Goal: Transaction & Acquisition: Purchase product/service

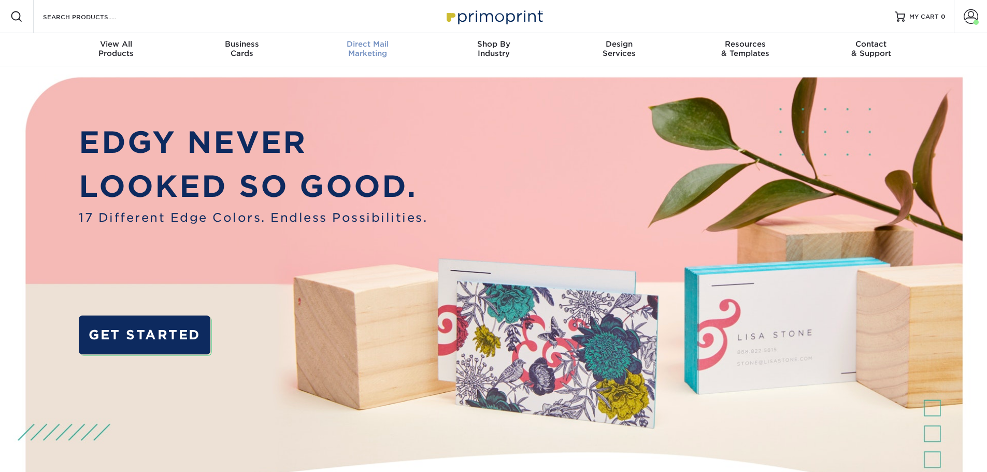
click at [377, 47] on span "Direct Mail" at bounding box center [368, 43] width 126 height 9
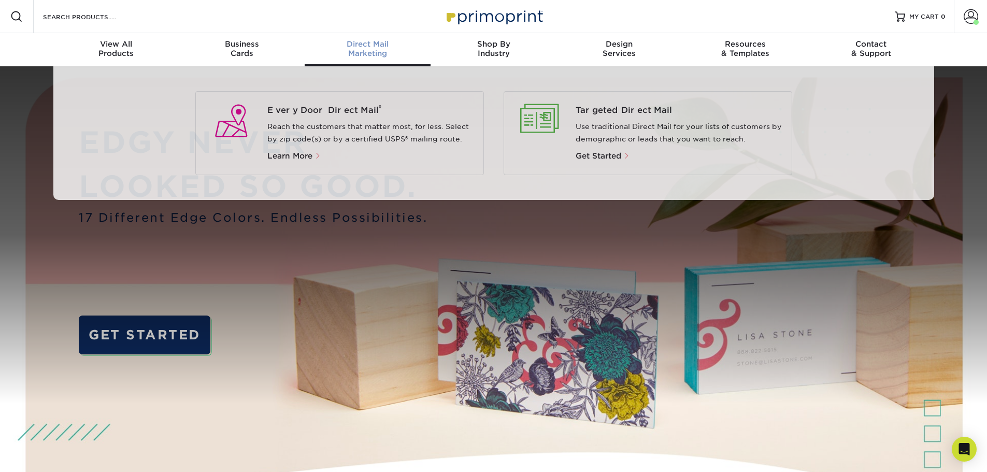
click at [371, 51] on div "Direct Mail Marketing" at bounding box center [368, 48] width 126 height 19
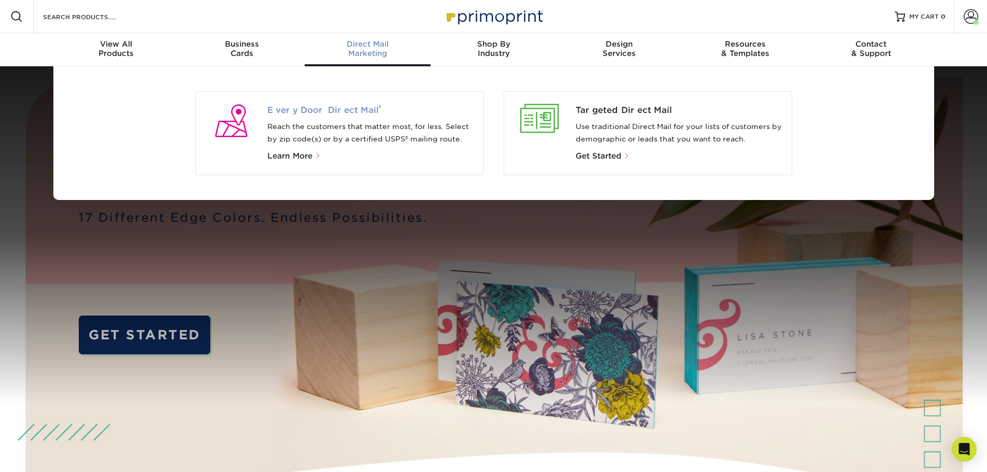
click at [348, 110] on span "Every Door Direct Mail ®" at bounding box center [371, 110] width 208 height 12
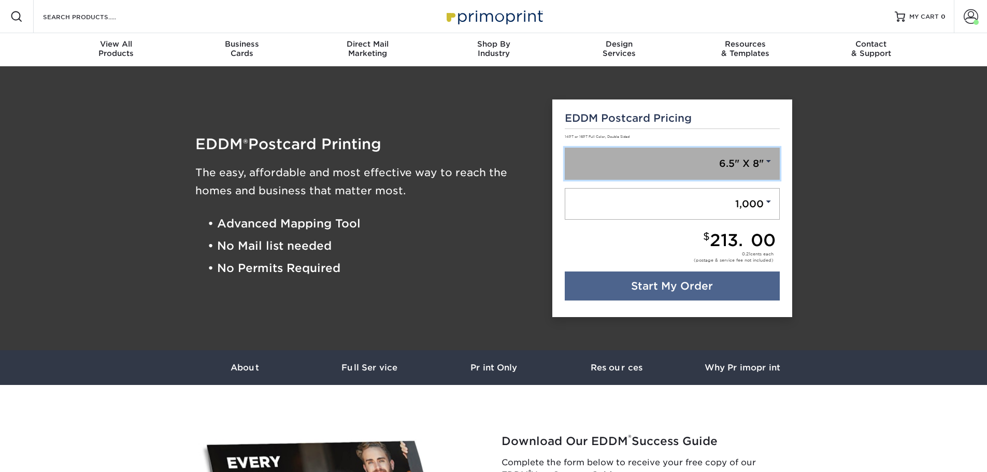
click at [763, 169] on link "6.5" X 8"" at bounding box center [672, 164] width 215 height 32
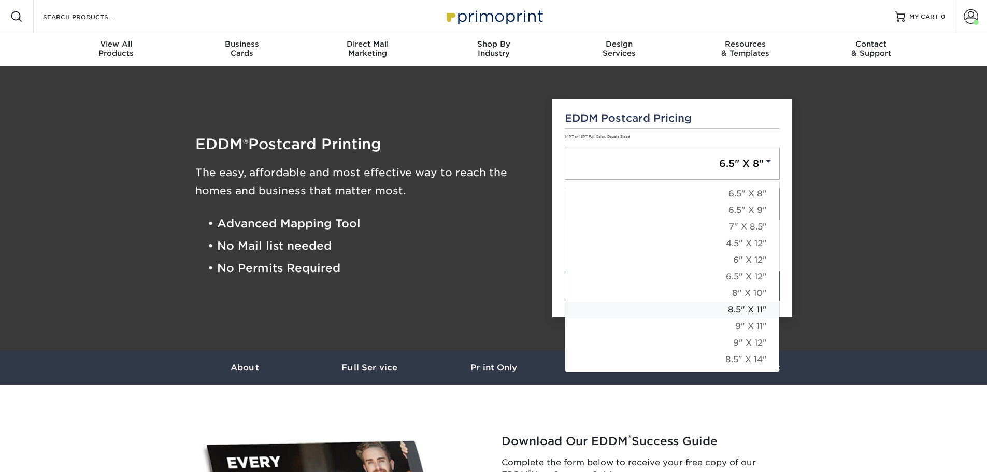
click at [743, 308] on link "8.5" X 11"" at bounding box center [672, 310] width 214 height 17
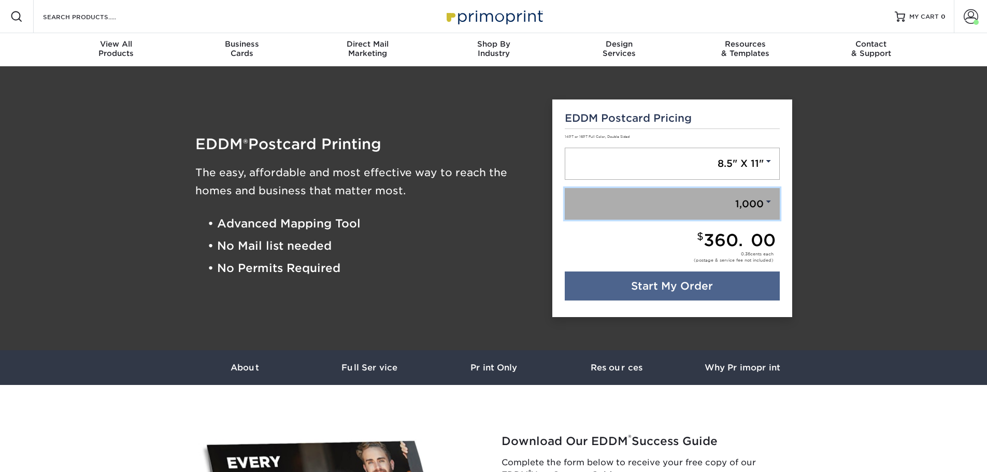
click at [769, 200] on span at bounding box center [768, 201] width 9 height 9
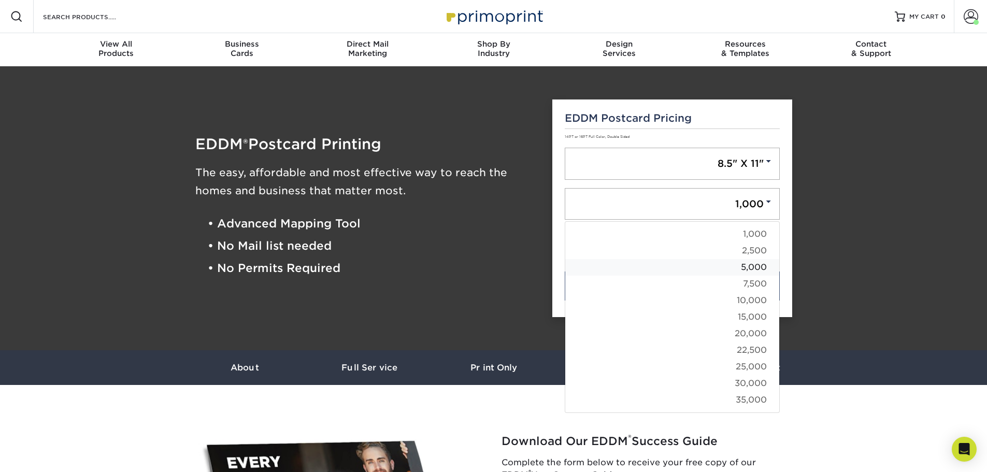
click at [755, 267] on link "5,000" at bounding box center [672, 267] width 214 height 17
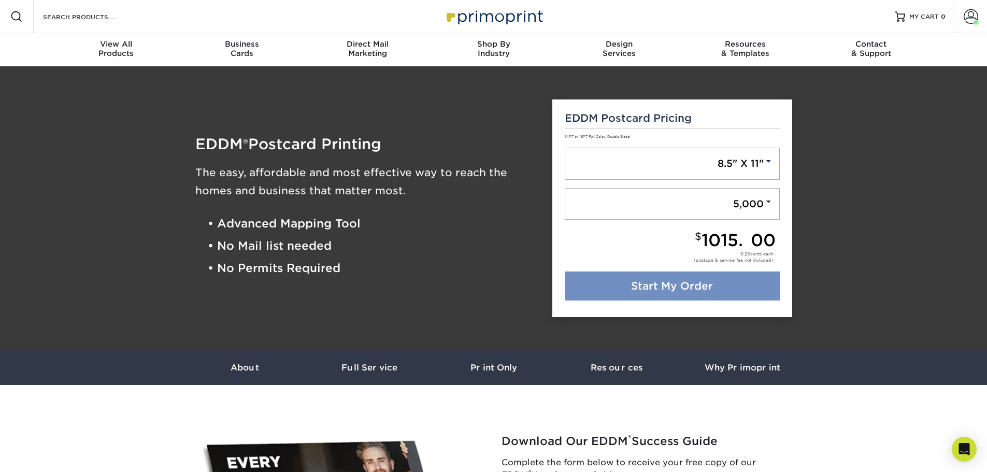
click at [663, 286] on link "Start My Order" at bounding box center [672, 286] width 215 height 29
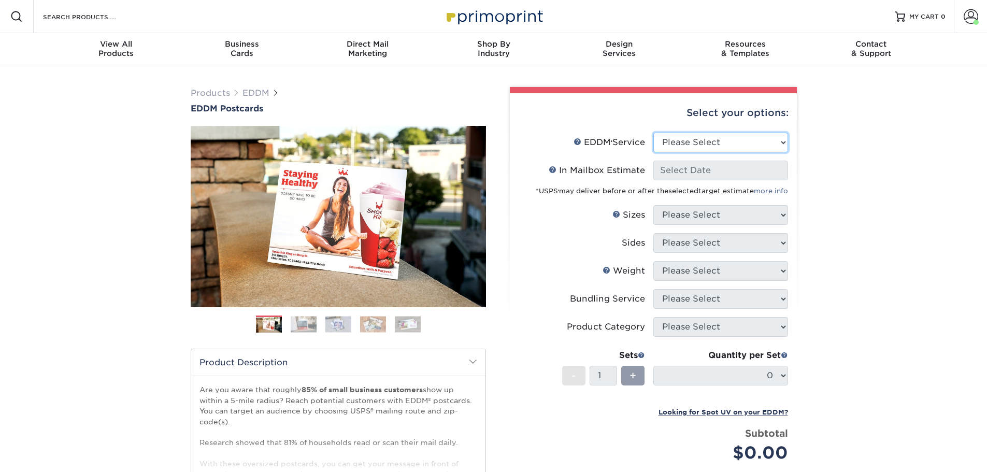
click at [783, 144] on select "Please Select Full Service Print Only" at bounding box center [720, 143] width 135 height 20
select select "full_service"
click at [653, 133] on select "Please Select Full Service Print Only" at bounding box center [720, 143] width 135 height 20
select select "-1"
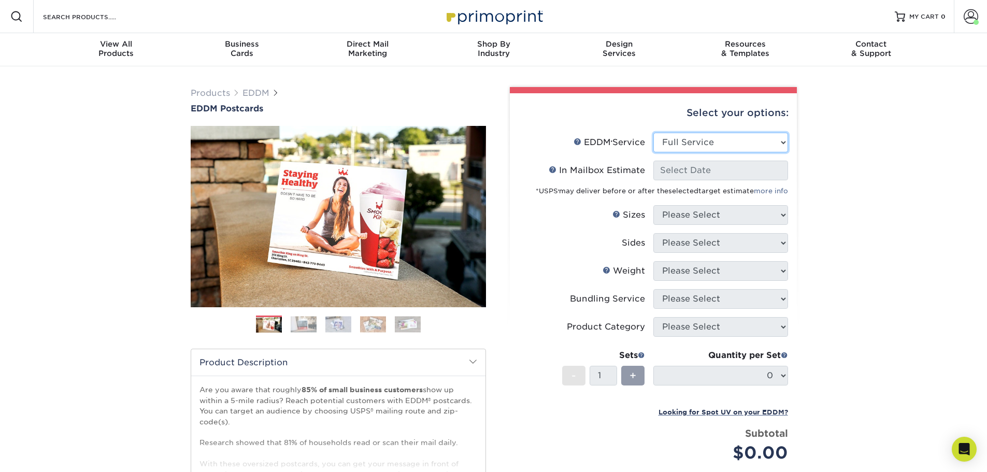
select select "-1"
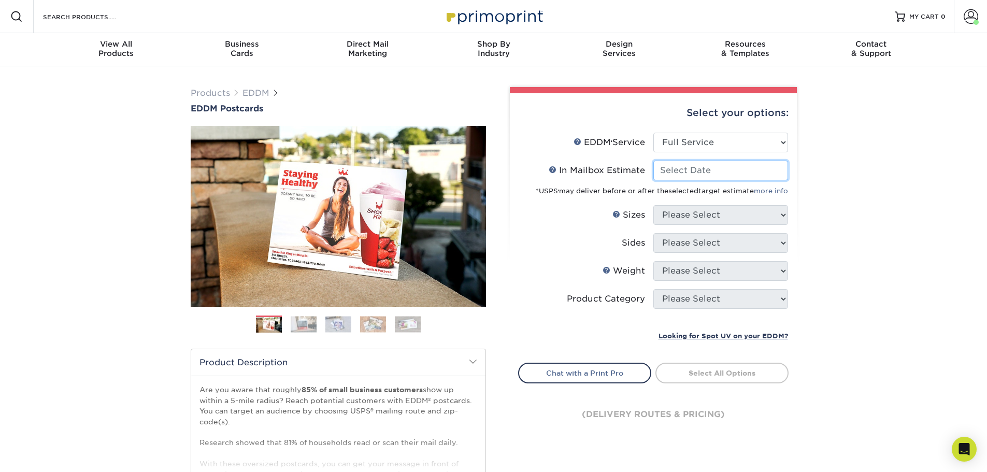
click at [704, 172] on input "In Mailbox Estimate Help In Mailbox Estimate" at bounding box center [720, 171] width 135 height 20
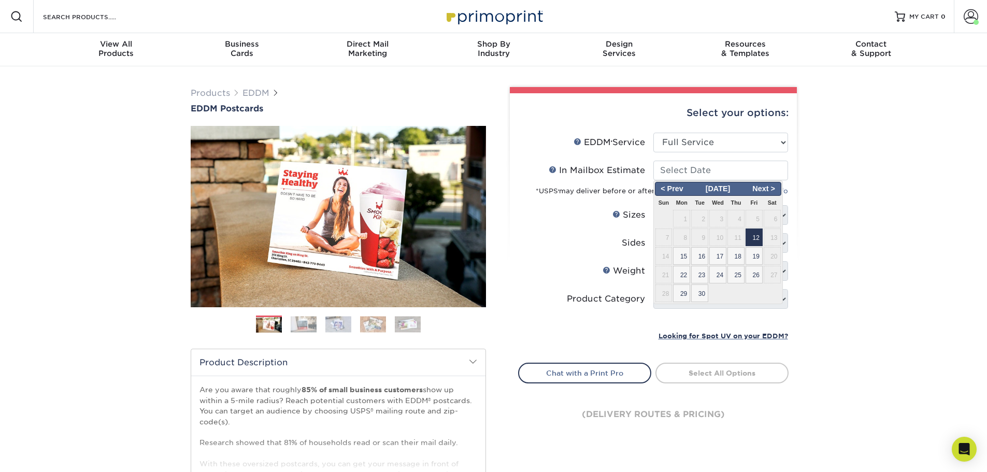
click at [759, 236] on span "12" at bounding box center [754, 238] width 17 height 18
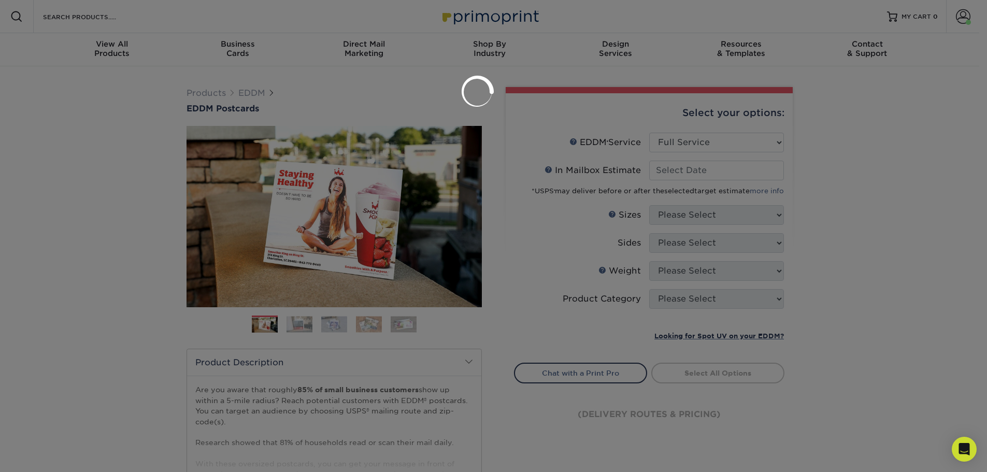
type input "2025-09-12"
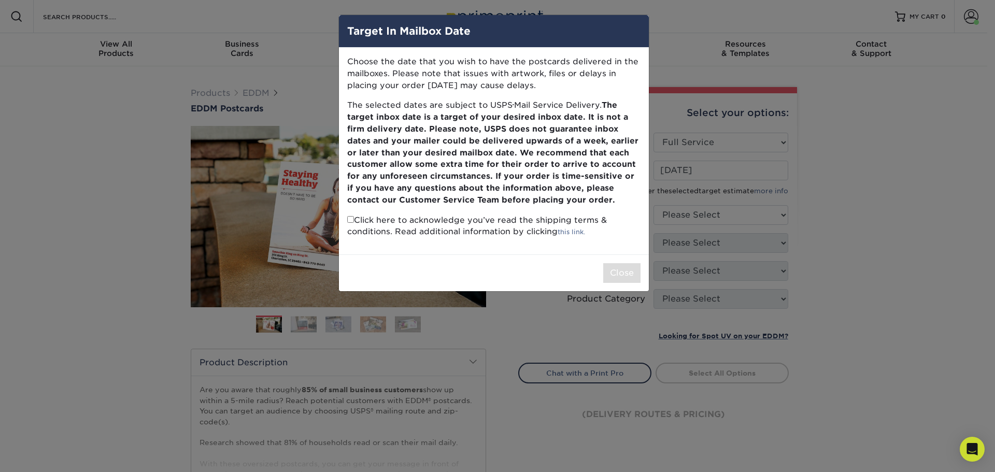
click at [351, 220] on input "checkbox" at bounding box center [350, 219] width 7 height 7
checkbox input "true"
click at [627, 277] on button "Close" at bounding box center [621, 273] width 37 height 20
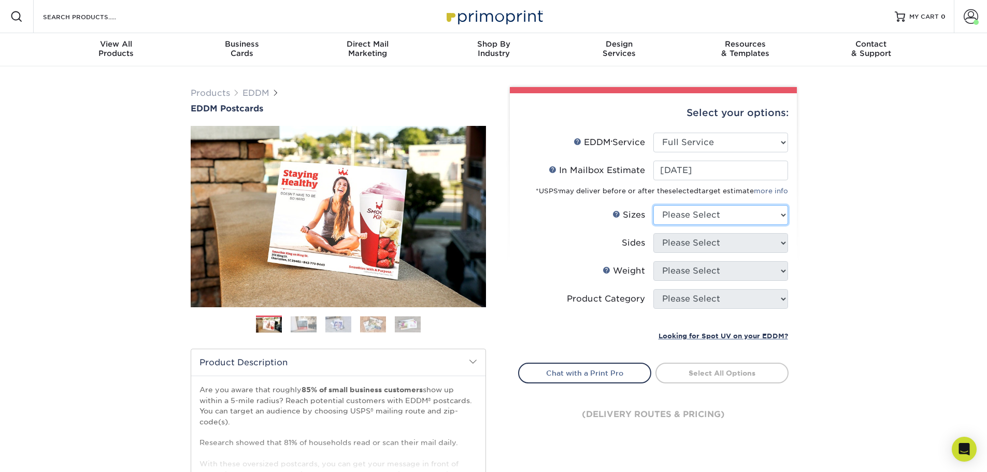
click at [770, 213] on select "Please Select 4.5" x 12" 6" x 12" 6.5" x 8" 6.5" x 9" 6.5" x 12" 7" x 8.5" 8" x…" at bounding box center [720, 215] width 135 height 20
select select "8.50x11.00"
click at [653, 205] on select "Please Select 4.5" x 12" 6" x 12" 6.5" x 8" 6.5" x 9" 6.5" x 12" 7" x 8.5" 8" x…" at bounding box center [720, 215] width 135 height 20
click at [705, 244] on select "Please Select Print Both Sides Print Front Only" at bounding box center [720, 243] width 135 height 20
select select "13abbda7-1d64-4f25-8bb2-c179b224825d"
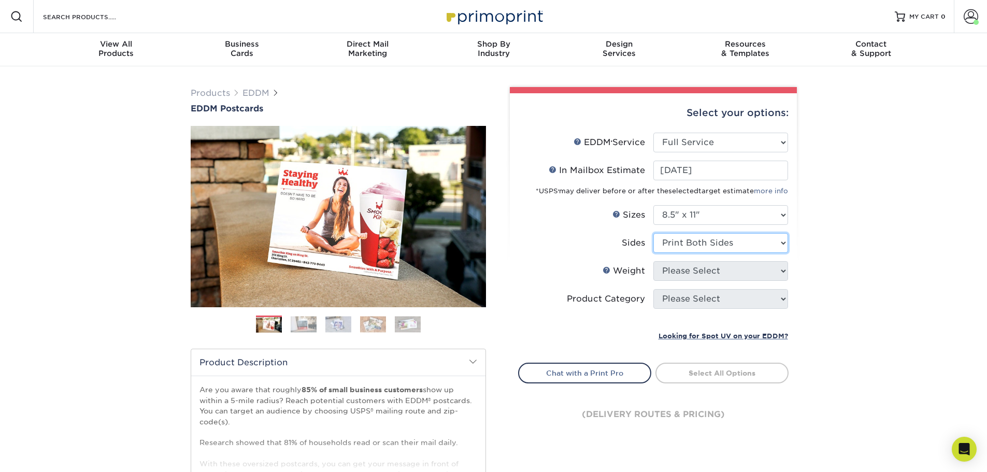
click at [653, 233] on select "Please Select Print Both Sides Print Front Only" at bounding box center [720, 243] width 135 height 20
click at [694, 275] on select "Please Select 16PT 14PT" at bounding box center [720, 271] width 135 height 20
select select "14PT"
click at [653, 261] on select "Please Select 16PT 14PT" at bounding box center [720, 271] width 135 height 20
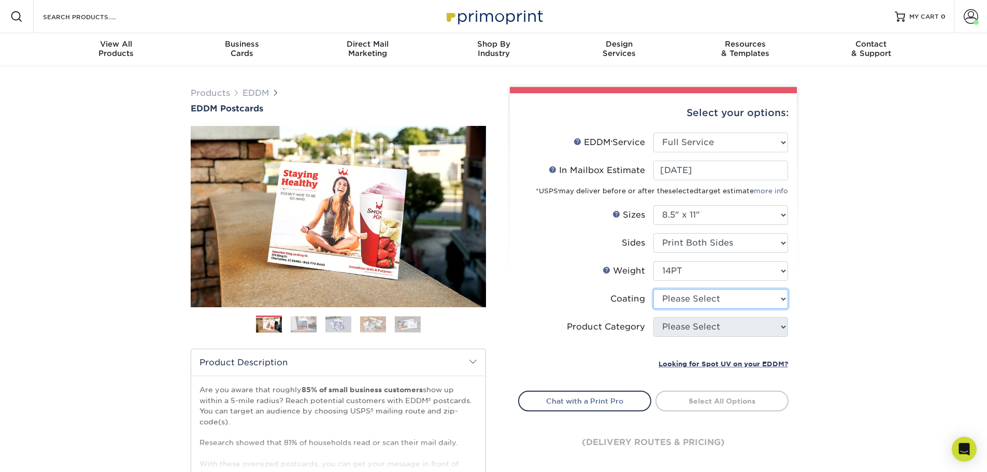
click at [683, 301] on select at bounding box center [720, 299] width 135 height 20
select select "121bb7b5-3b4d-429f-bd8d-bbf80e953313"
click at [653, 289] on select at bounding box center [720, 299] width 135 height 20
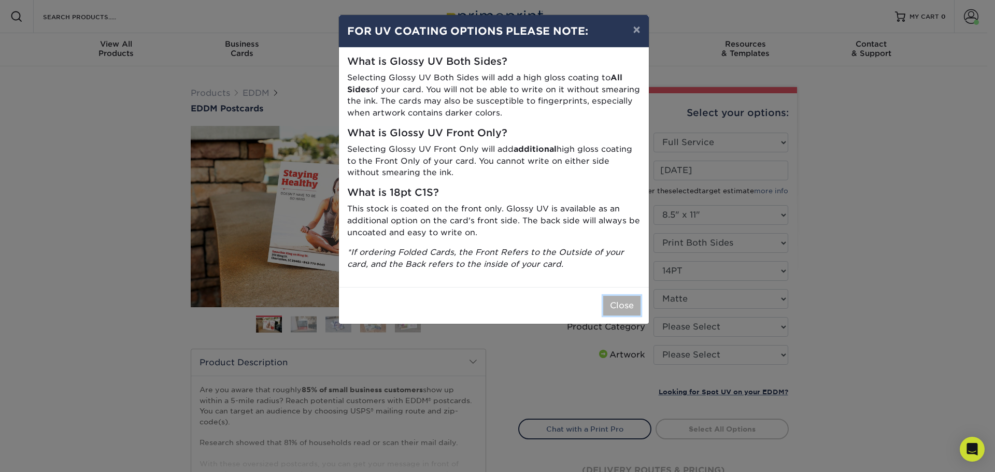
click at [631, 302] on button "Close" at bounding box center [621, 306] width 37 height 20
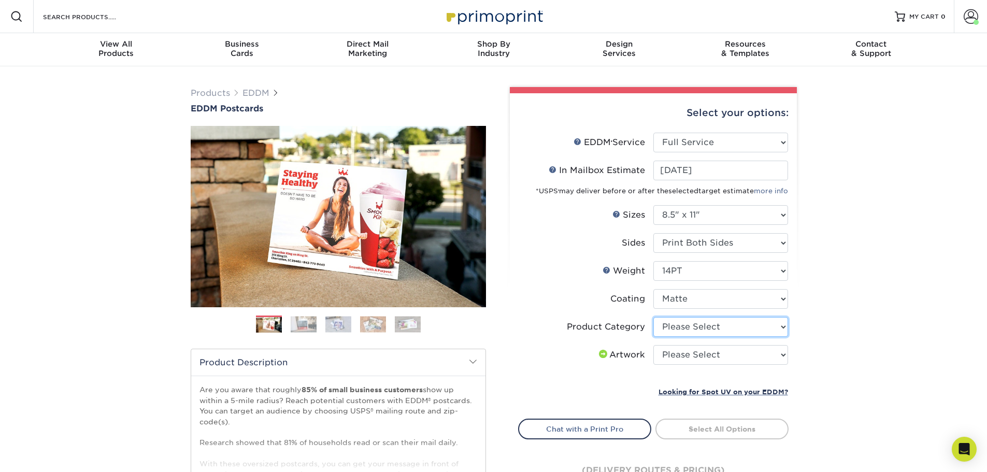
click at [705, 328] on select "Please Select Sell Sheets" at bounding box center [720, 327] width 135 height 20
select select "eddd4a87-9082-47bb-843b-3bca55f6c842"
click at [653, 317] on select "Please Select Sell Sheets" at bounding box center [720, 327] width 135 height 20
click at [702, 356] on select "Please Select I will upload files I need a design - $150" at bounding box center [720, 355] width 135 height 20
select select "upload"
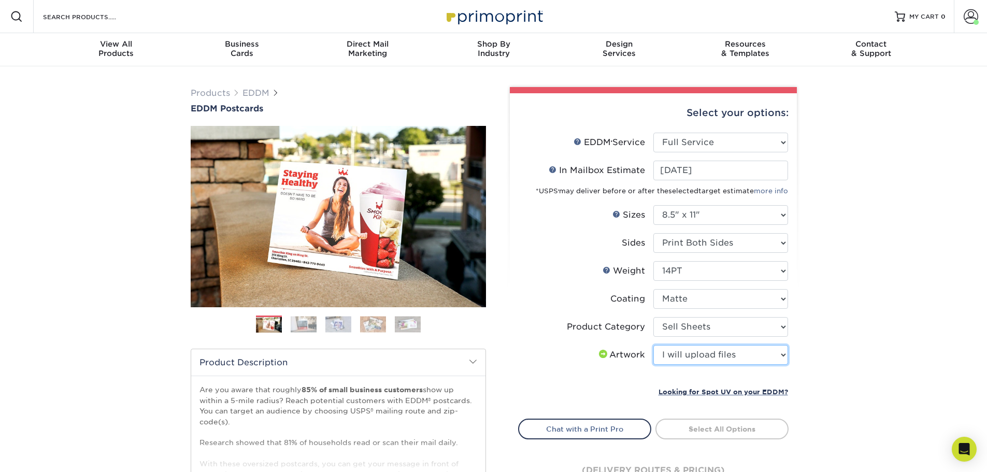
click at [653, 345] on select "Please Select I will upload files I need a design - $150" at bounding box center [720, 355] width 135 height 20
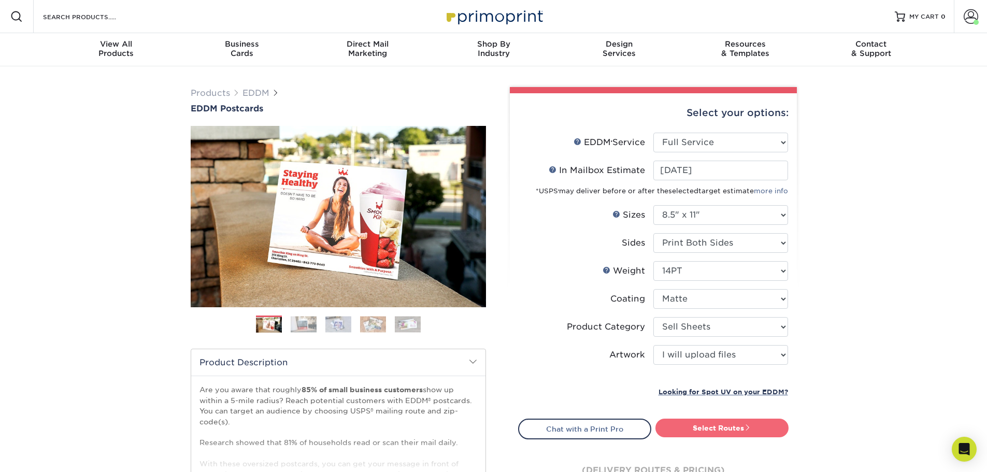
click at [717, 428] on link "Select Routes" at bounding box center [721, 428] width 133 height 19
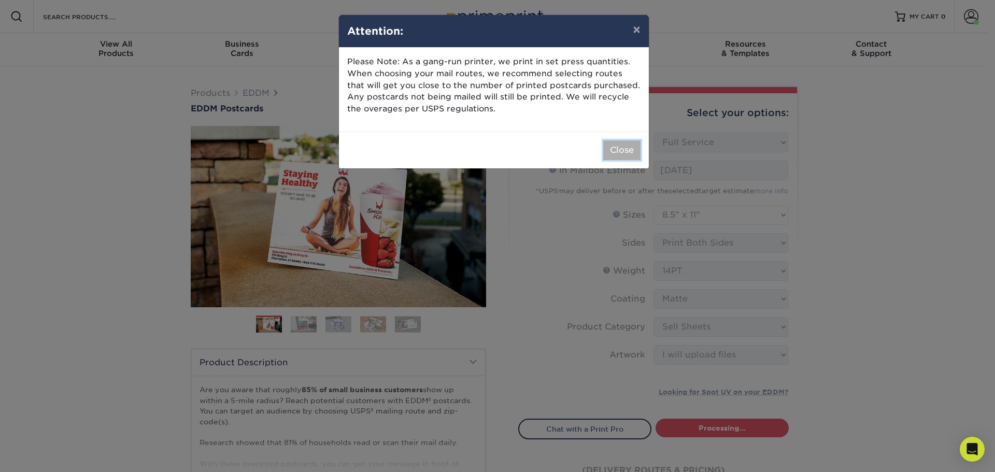
click at [622, 149] on button "Close" at bounding box center [621, 150] width 37 height 20
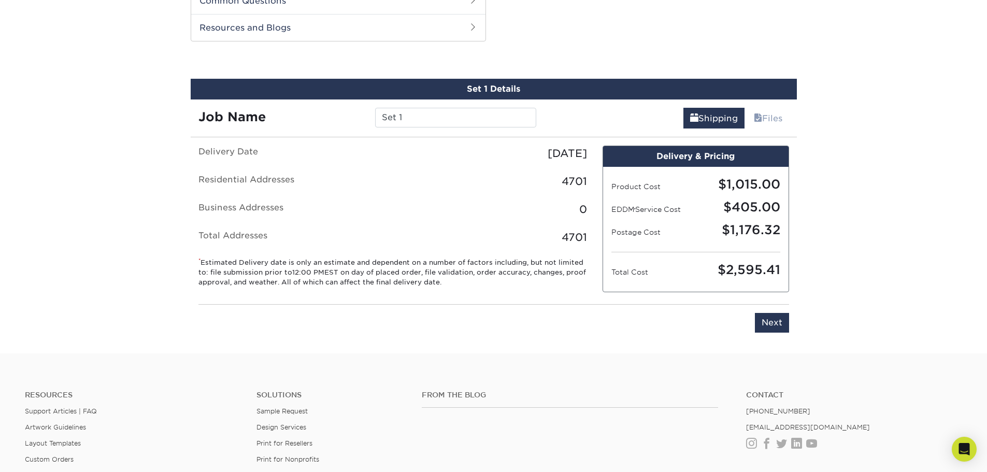
scroll to position [527, 0]
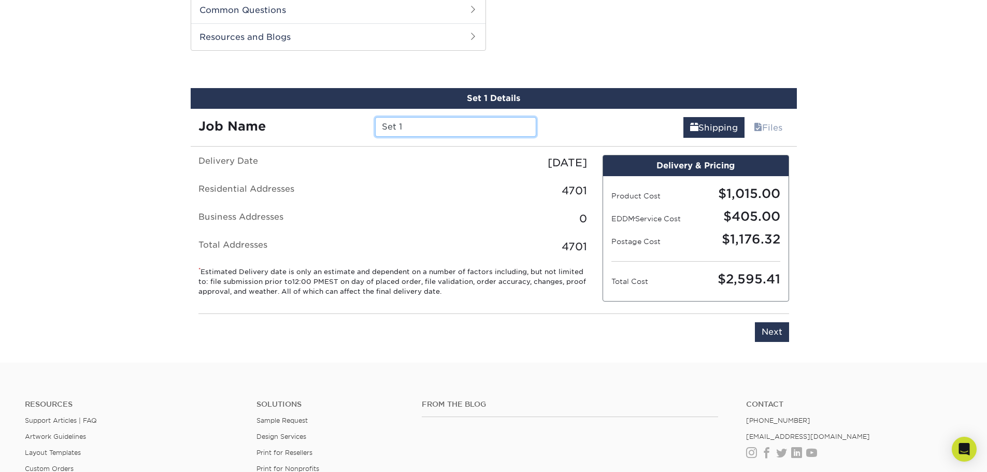
click at [416, 125] on input "Set 1" at bounding box center [455, 127] width 161 height 20
type input "S"
type input "8.5x11 EDDM JS and Client review(55Montecilo)"
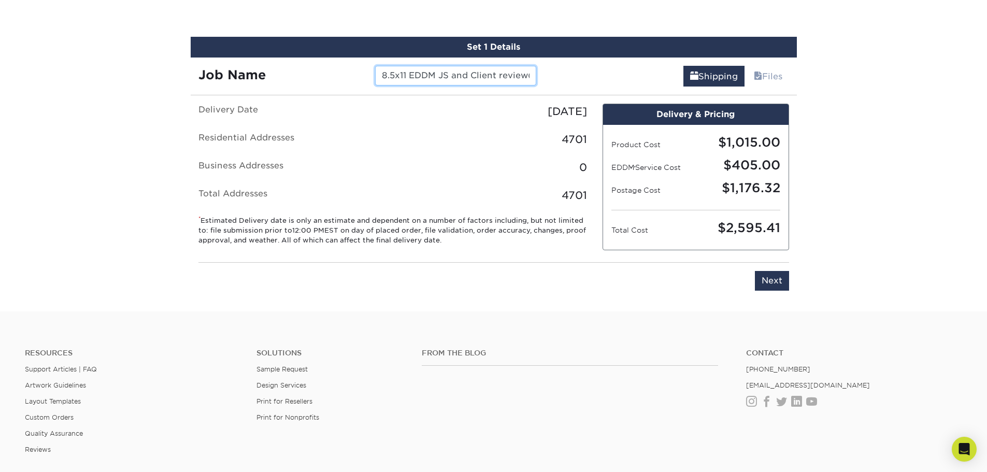
scroll to position [579, 0]
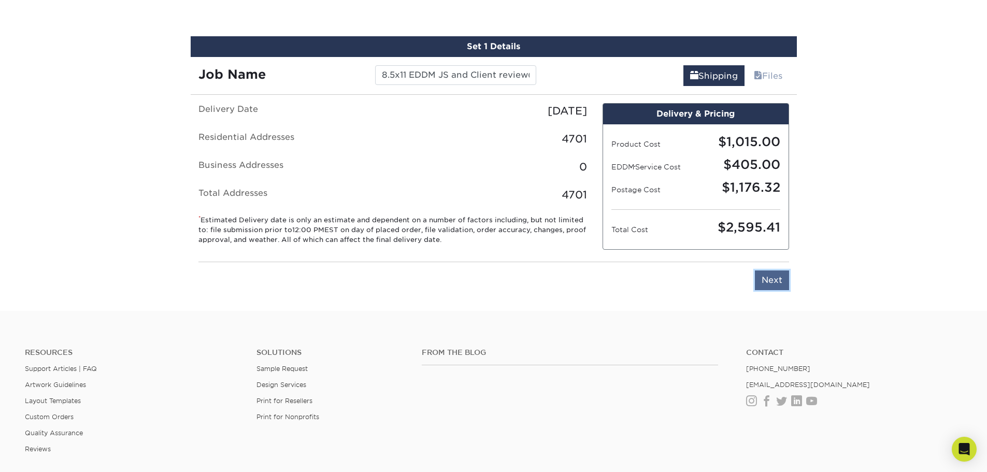
click at [769, 282] on input "Next" at bounding box center [772, 280] width 34 height 20
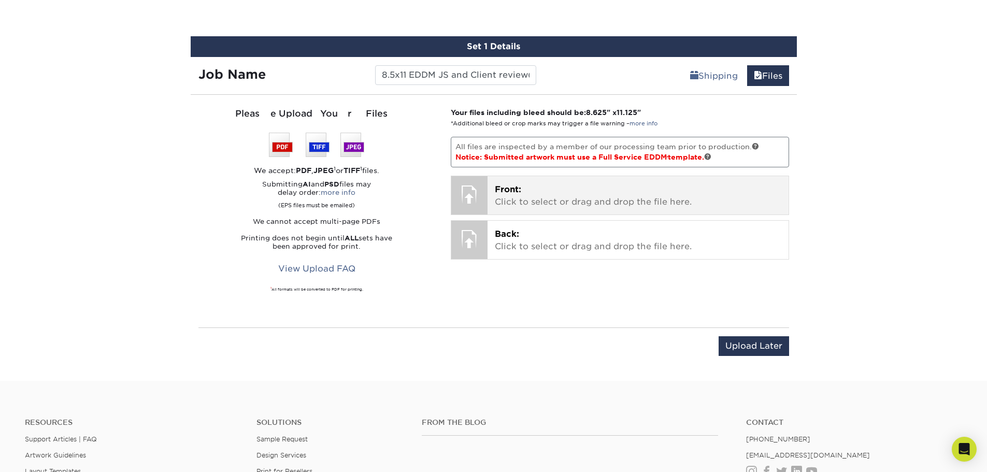
click at [610, 209] on div "Front: Click to select or drag and drop the file here. Choose file" at bounding box center [638, 195] width 301 height 38
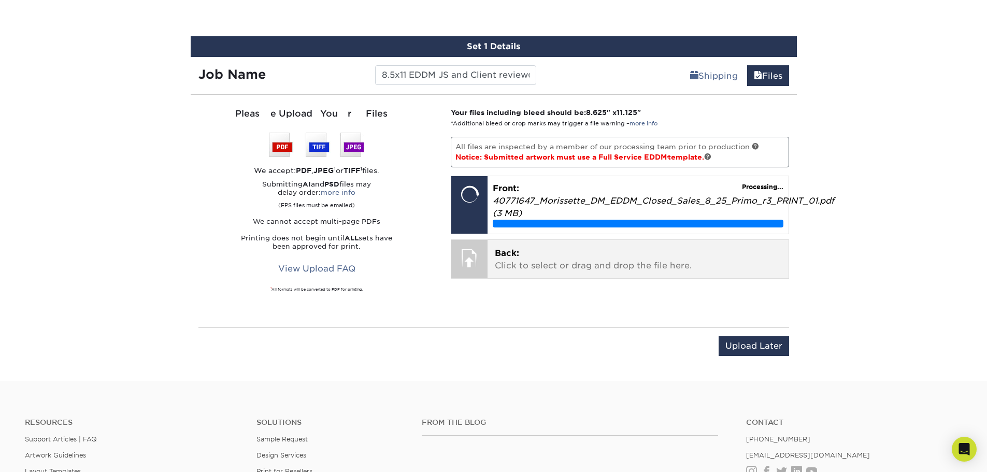
click at [516, 260] on p "Back: Click to select or drag and drop the file here." at bounding box center [638, 259] width 287 height 25
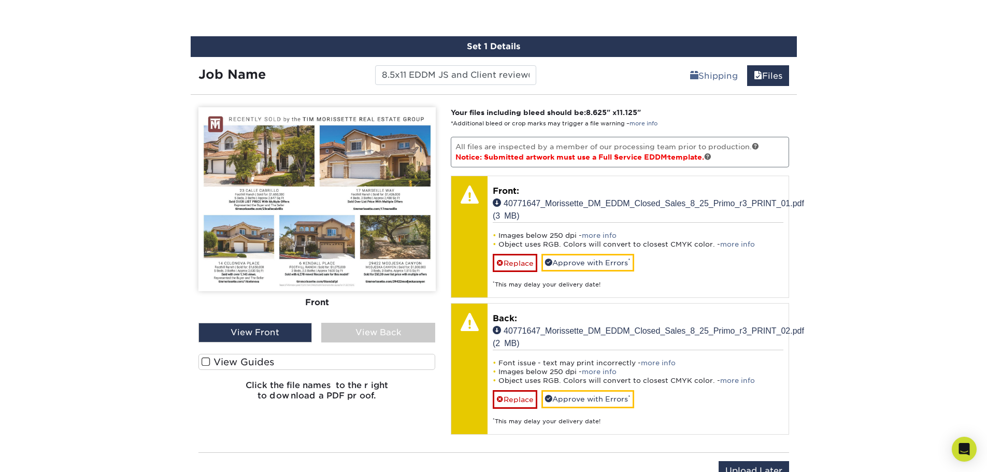
click at [205, 362] on span at bounding box center [206, 362] width 9 height 10
click at [0, 0] on input "View Guides" at bounding box center [0, 0] width 0 height 0
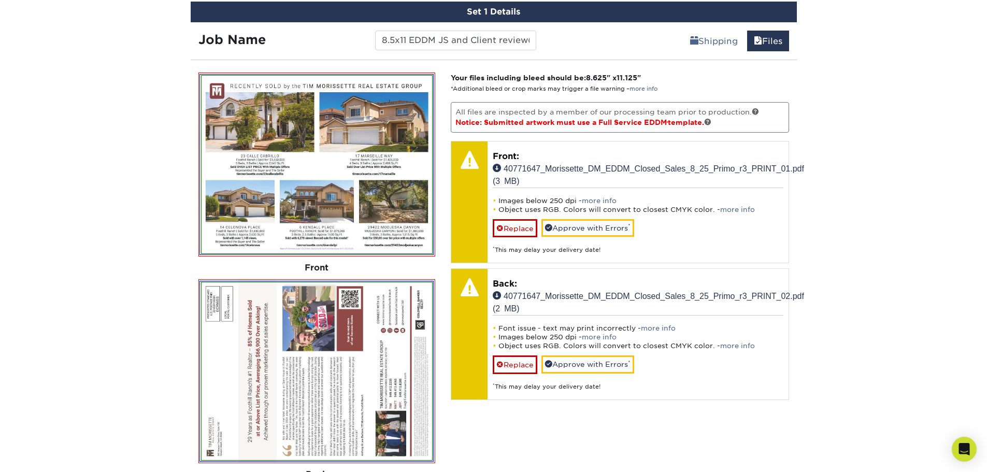
scroll to position [683, 0]
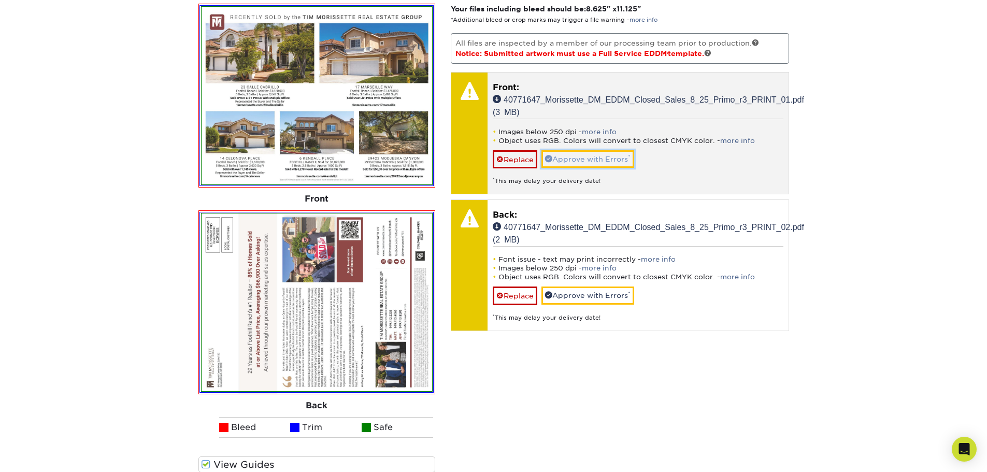
click at [595, 159] on link "Approve with Errors *" at bounding box center [587, 159] width 93 height 18
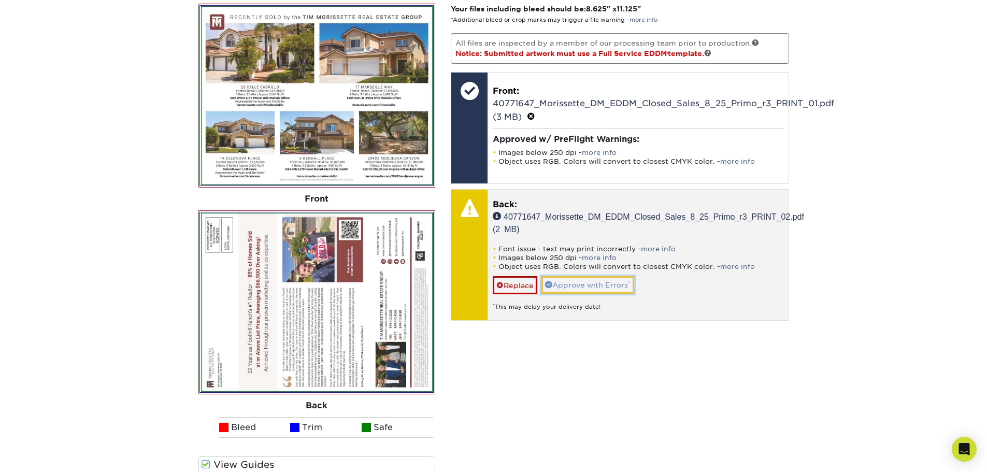
click at [595, 284] on link "Approve with Errors *" at bounding box center [587, 285] width 93 height 18
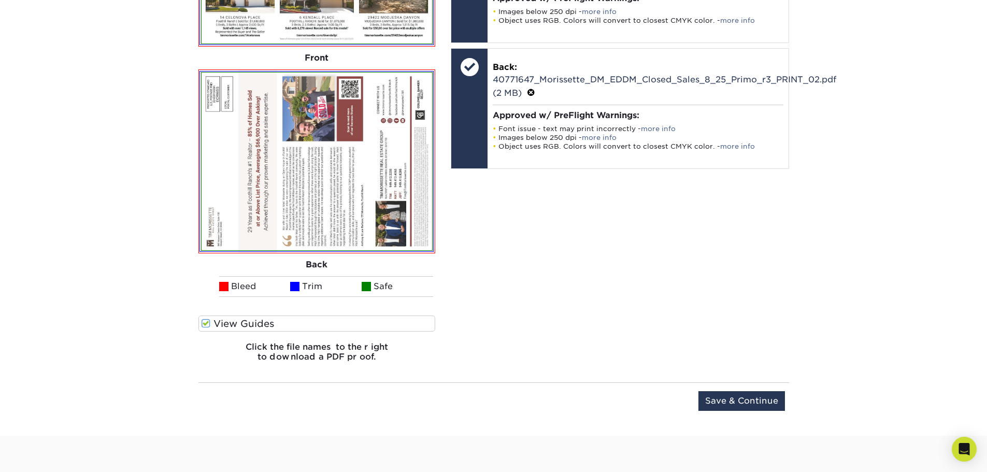
scroll to position [838, 0]
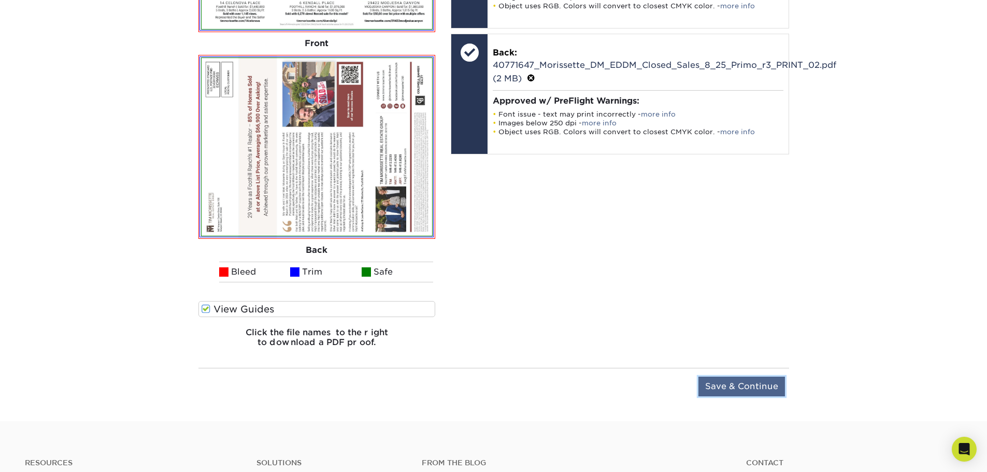
click at [748, 385] on input "Save & Continue" at bounding box center [741, 387] width 87 height 20
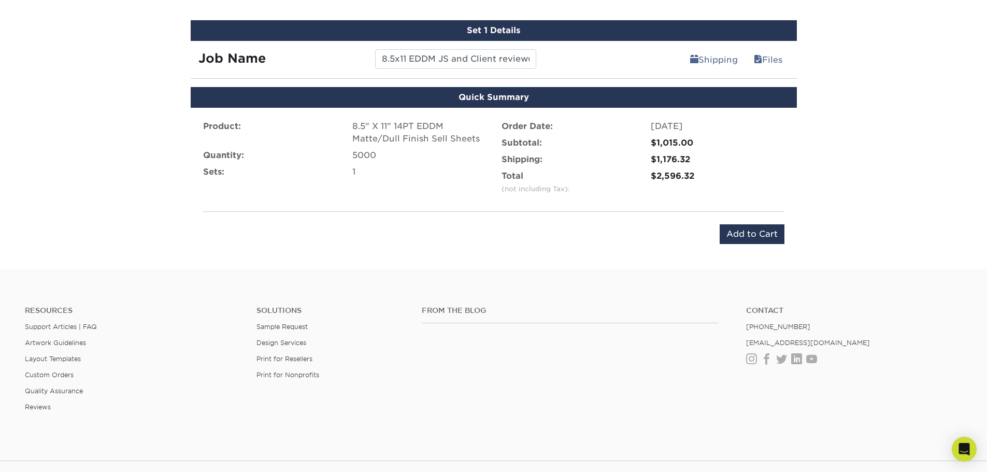
scroll to position [592, 0]
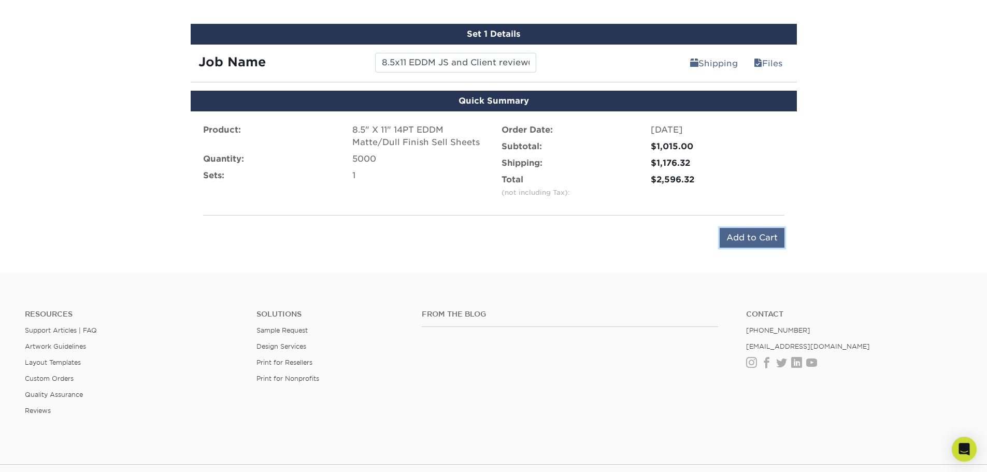
click at [750, 239] on input "Add to Cart" at bounding box center [752, 238] width 65 height 20
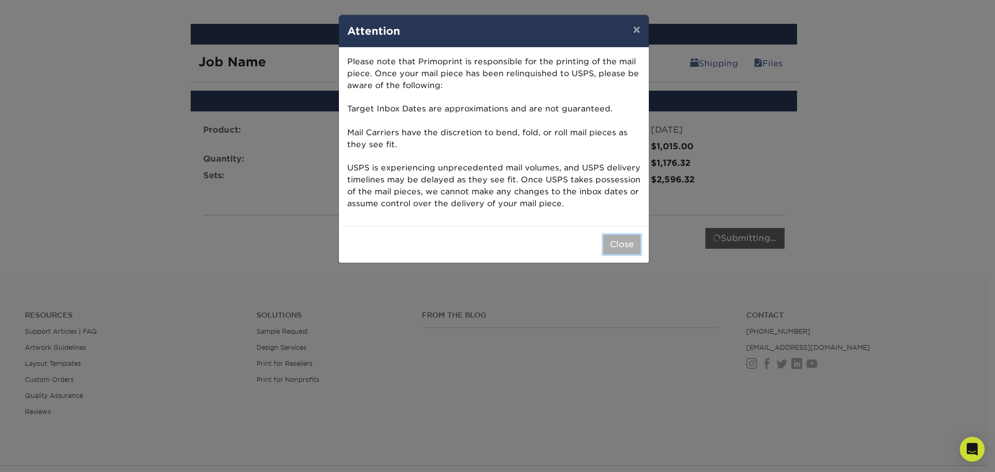
click at [613, 242] on button "Close" at bounding box center [621, 245] width 37 height 20
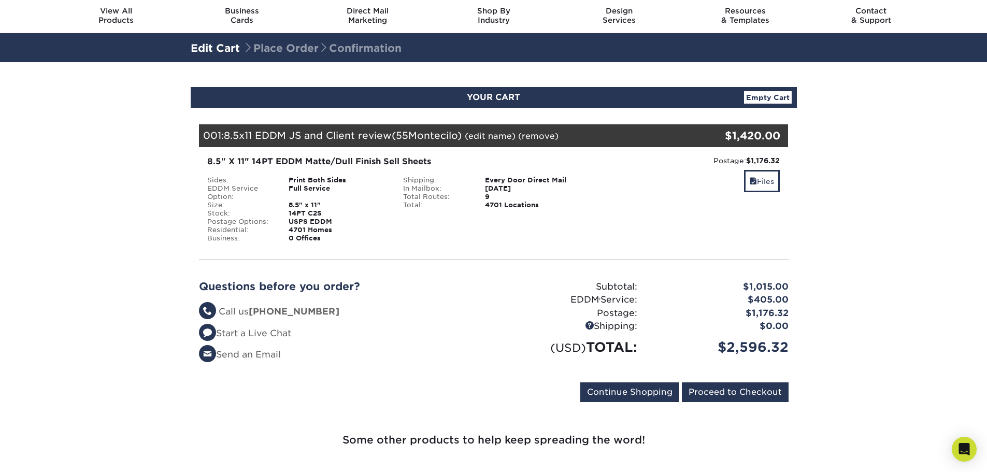
scroll to position [52, 0]
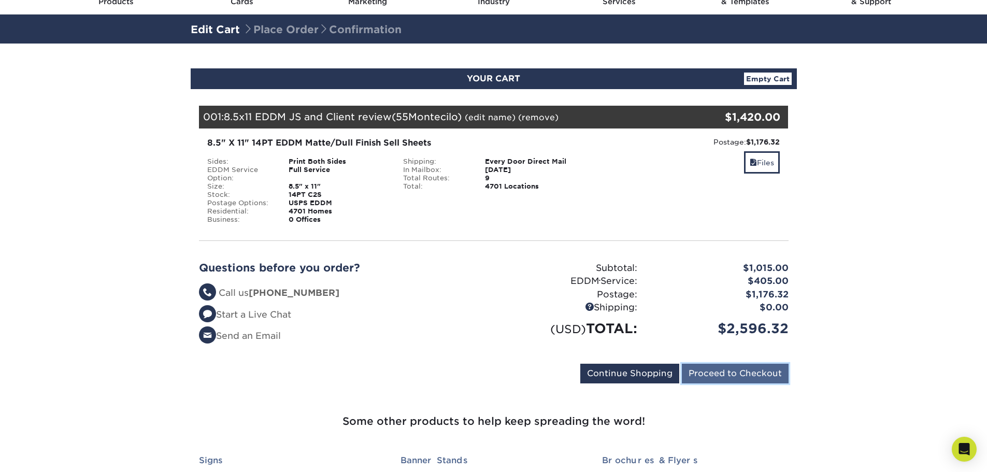
click at [730, 377] on input "Proceed to Checkout" at bounding box center [735, 374] width 107 height 20
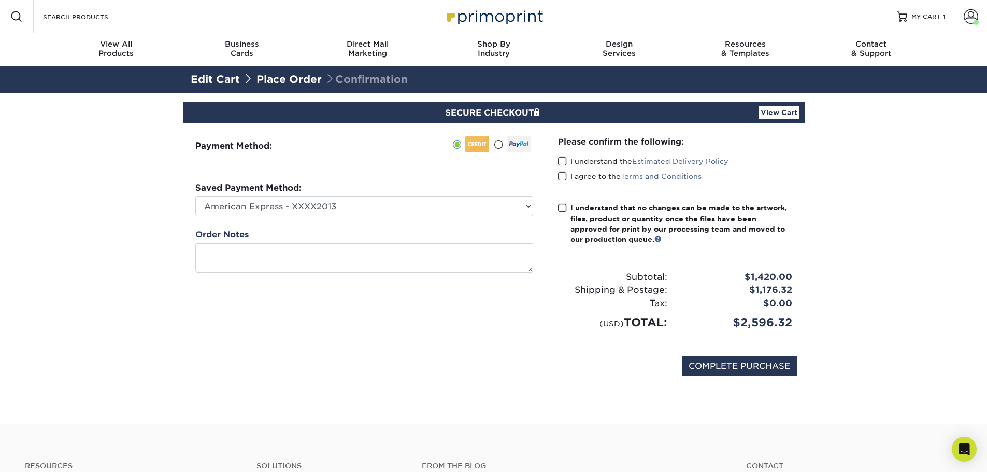
click at [563, 158] on span at bounding box center [562, 161] width 9 height 10
click at [0, 0] on input "I understand the Estimated Delivery Policy" at bounding box center [0, 0] width 0 height 0
click at [565, 177] on span at bounding box center [562, 177] width 9 height 10
click at [0, 0] on input "I agree to the Terms and Conditions" at bounding box center [0, 0] width 0 height 0
click at [564, 210] on span at bounding box center [562, 208] width 9 height 10
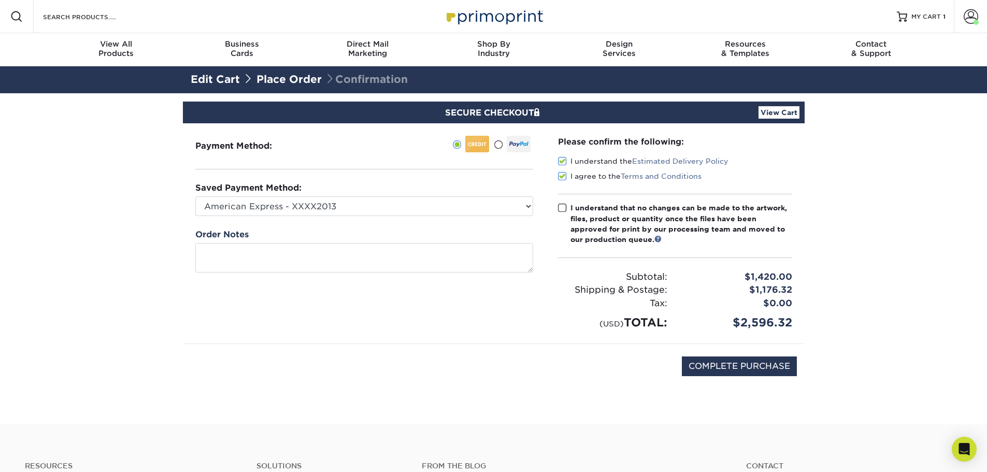
click at [0, 0] on input "I understand that no changes can be made to the artwork, files, product or quan…" at bounding box center [0, 0] width 0 height 0
click at [764, 363] on input "COMPLETE PURCHASE" at bounding box center [739, 366] width 115 height 20
type input "PROCESSING, PLEASE WAIT..."
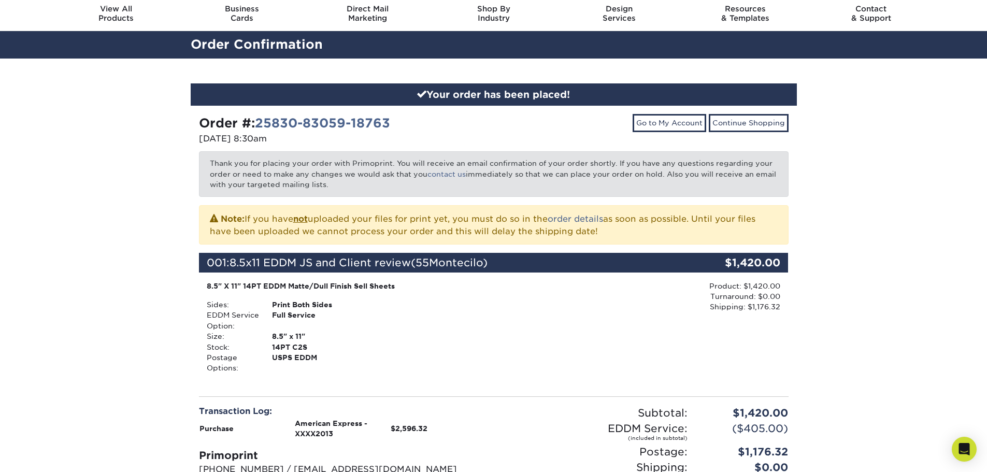
scroll to position [52, 0]
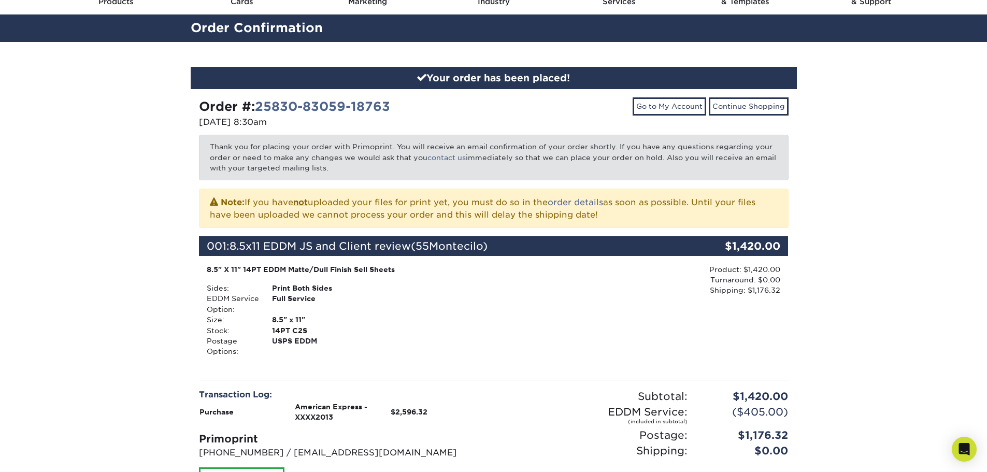
drag, startPoint x: 255, startPoint y: 105, endPoint x: 396, endPoint y: 104, distance: 140.9
click at [396, 104] on div "Order #: 25830-83059-18763" at bounding box center [342, 106] width 287 height 19
copy strong "25830-83059-18763"
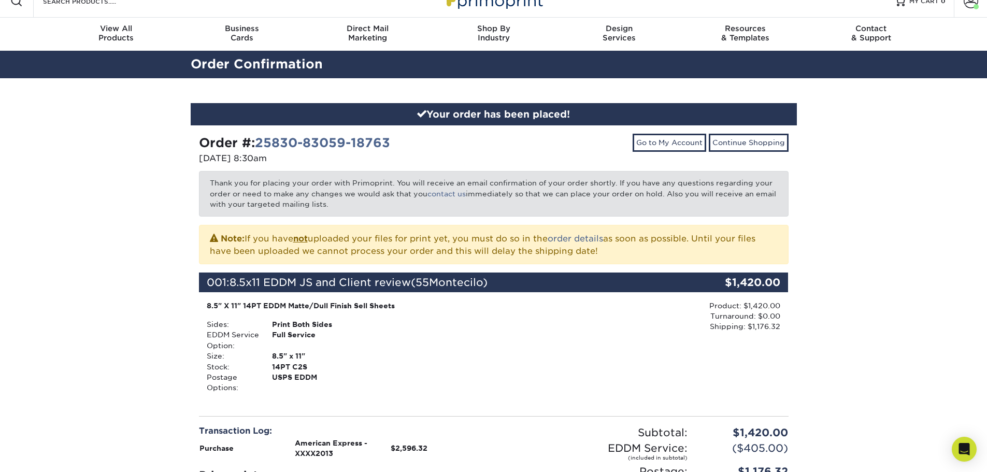
scroll to position [0, 0]
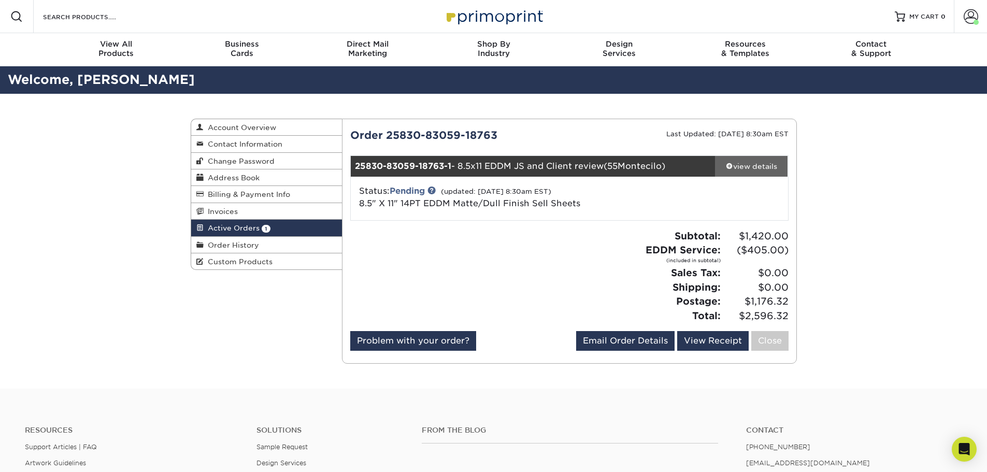
click at [766, 164] on div "view details" at bounding box center [751, 166] width 73 height 10
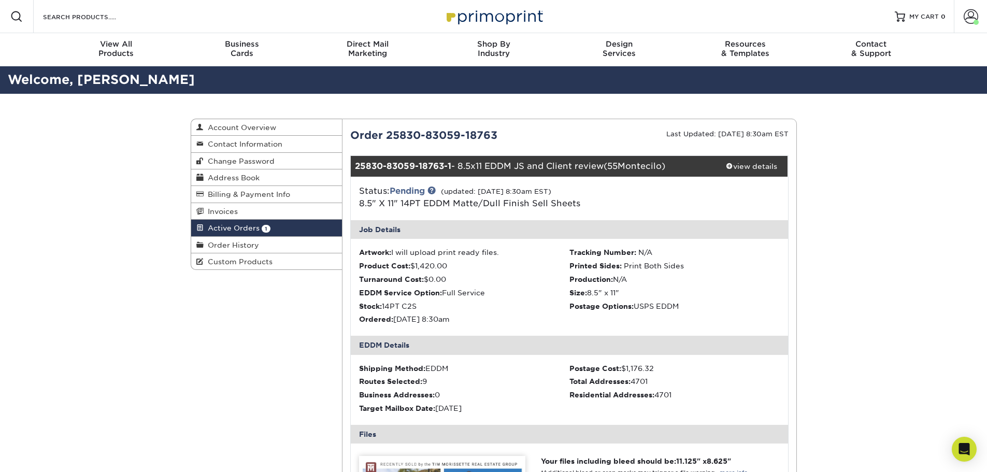
scroll to position [52, 0]
